Goal: Navigation & Orientation: Find specific page/section

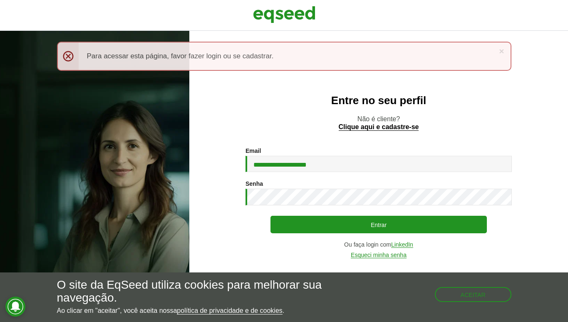
type input "**********"
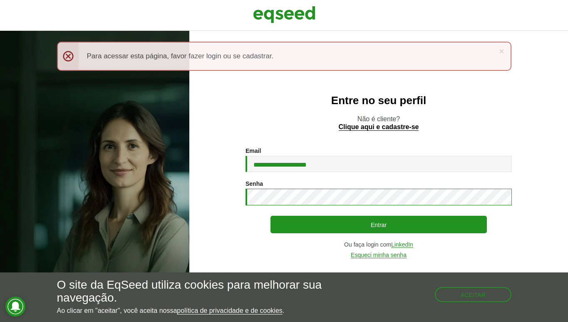
click at [379, 224] on button "Entrar" at bounding box center [378, 223] width 216 height 17
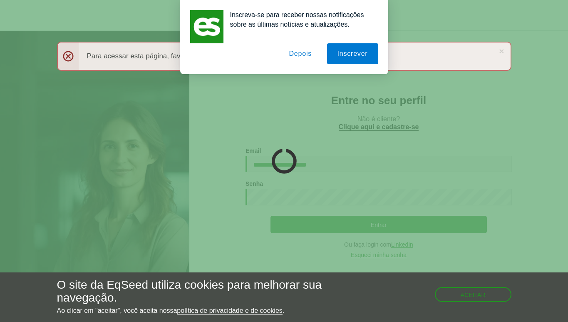
click at [302, 51] on button "Depois" at bounding box center [300, 53] width 44 height 21
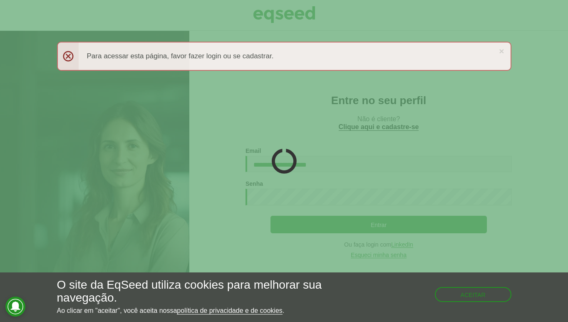
click at [254, 55] on div "× Menssagem de erro Para acessar esta página, favor fazer login ou se cadastrar." at bounding box center [284, 56] width 454 height 29
click at [287, 126] on div at bounding box center [284, 161] width 568 height 322
click at [500, 52] on link "×" at bounding box center [501, 51] width 5 height 9
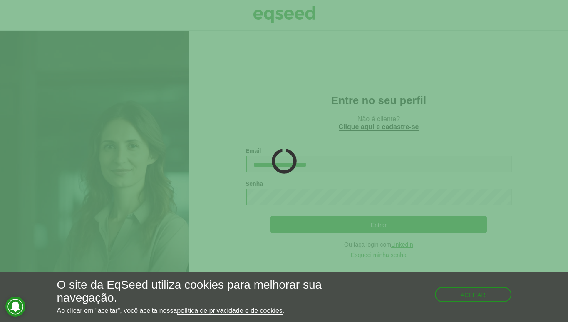
click at [439, 190] on div at bounding box center [284, 161] width 568 height 322
click at [463, 295] on button "Aceitar" at bounding box center [473, 294] width 77 height 15
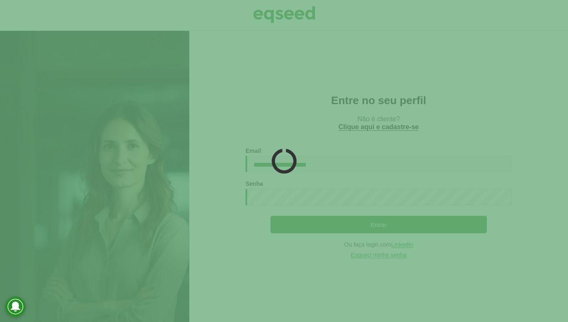
click at [264, 168] on div at bounding box center [284, 161] width 568 height 322
click at [283, 158] on icon at bounding box center [283, 160] width 27 height 27
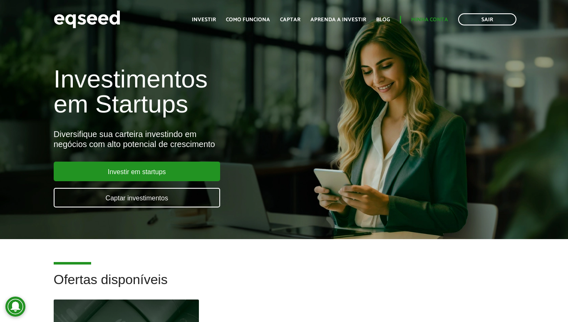
click at [427, 20] on link "Minha conta" at bounding box center [429, 19] width 37 height 5
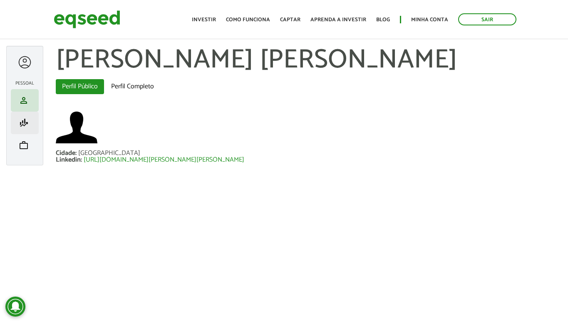
click at [22, 122] on span "finance_mode" at bounding box center [24, 123] width 10 height 10
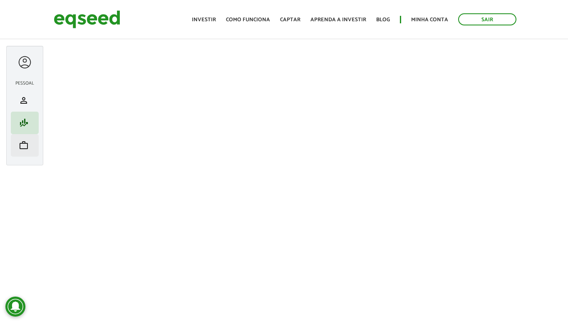
click at [21, 144] on span "work" at bounding box center [24, 145] width 10 height 10
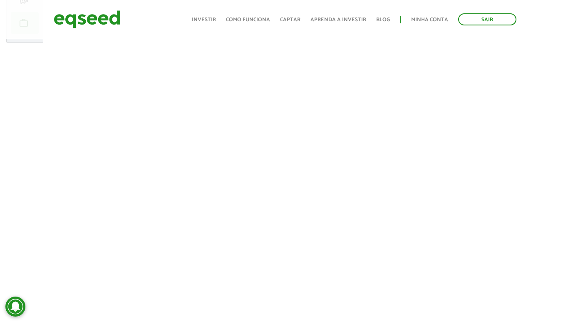
scroll to position [166, 0]
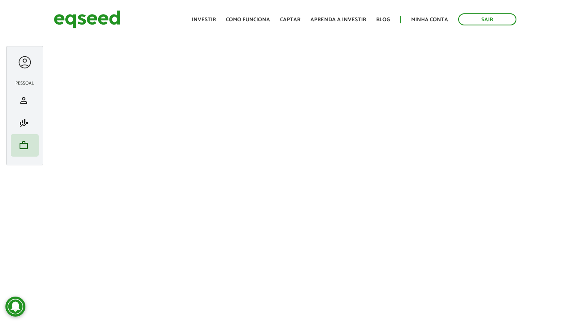
scroll to position [232, 0]
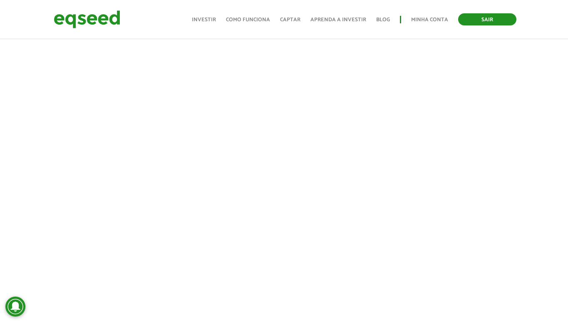
click at [484, 15] on link "Sair" at bounding box center [487, 19] width 58 height 12
